Goal: Obtain resource: Download file/media

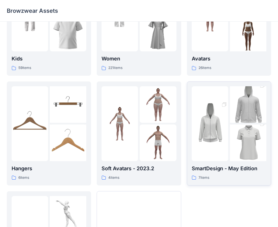
scroll to position [140, 0]
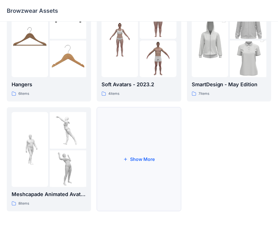
click at [134, 157] on button "Show More" at bounding box center [139, 159] width 84 height 104
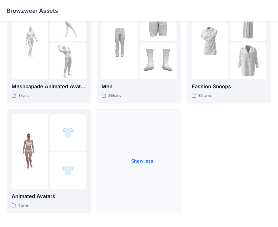
scroll to position [250, 0]
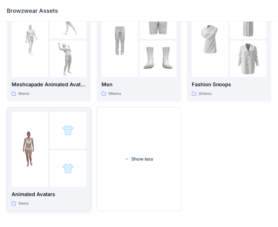
click at [55, 191] on p "Animated Avatars" at bounding box center [49, 194] width 75 height 8
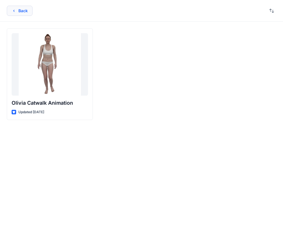
click at [20, 12] on button "Back" at bounding box center [20, 11] width 26 height 10
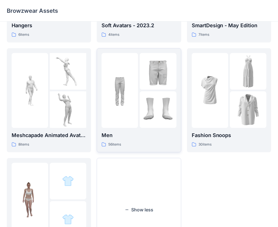
scroll to position [194, 0]
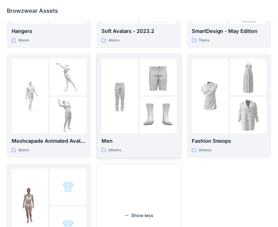
click at [148, 137] on p "Men" at bounding box center [139, 141] width 75 height 8
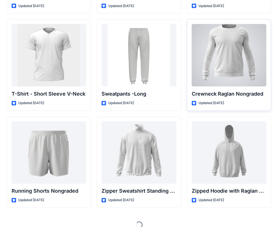
scroll to position [598, 0]
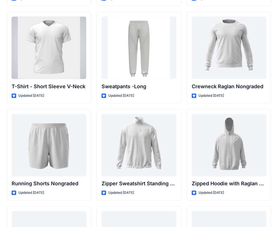
click at [48, 43] on div at bounding box center [49, 48] width 75 height 62
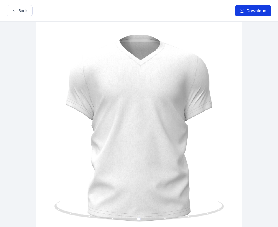
click at [249, 11] on button "Download" at bounding box center [253, 10] width 36 height 11
